Goal: Information Seeking & Learning: Understand process/instructions

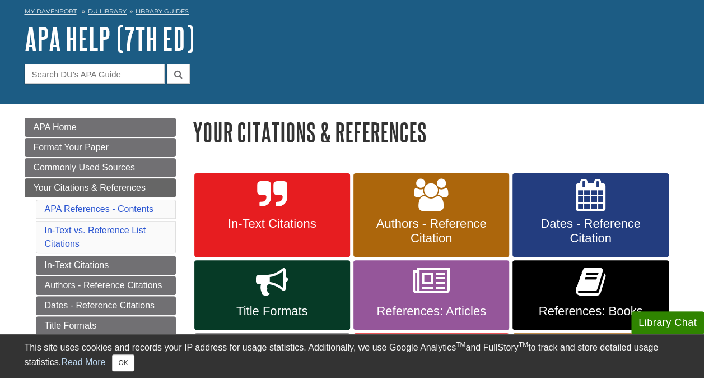
scroll to position [49, 0]
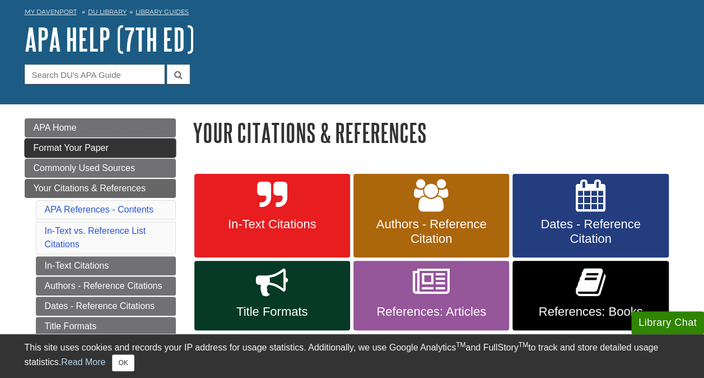
click at [142, 142] on link "Format Your Paper" at bounding box center [100, 147] width 151 height 19
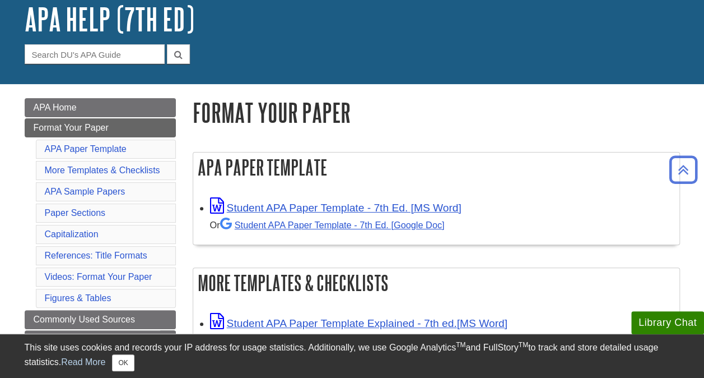
scroll to position [69, 0]
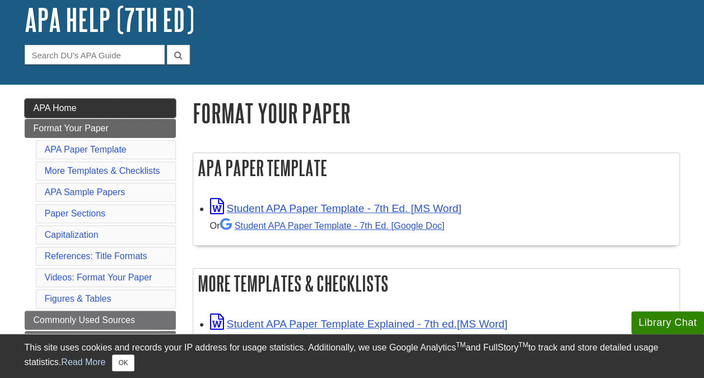
click at [103, 106] on link "APA Home" at bounding box center [100, 108] width 151 height 19
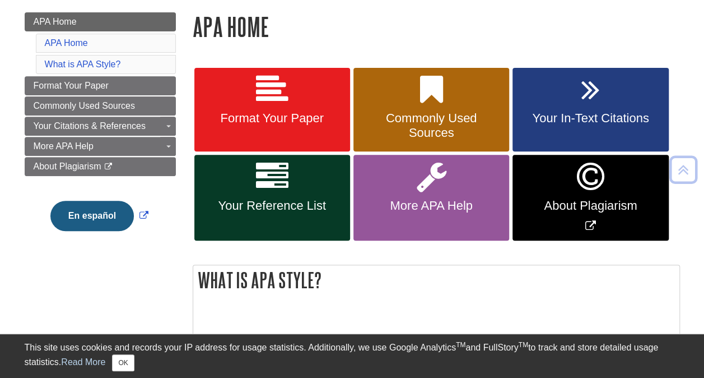
scroll to position [156, 0]
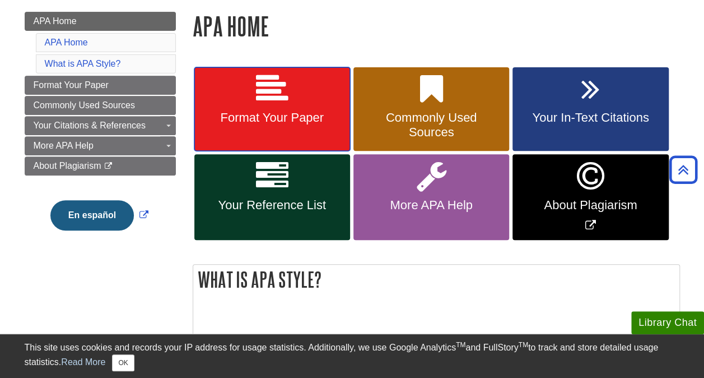
click at [337, 108] on link "Format Your Paper" at bounding box center [272, 109] width 156 height 84
